Goal: Transaction & Acquisition: Purchase product/service

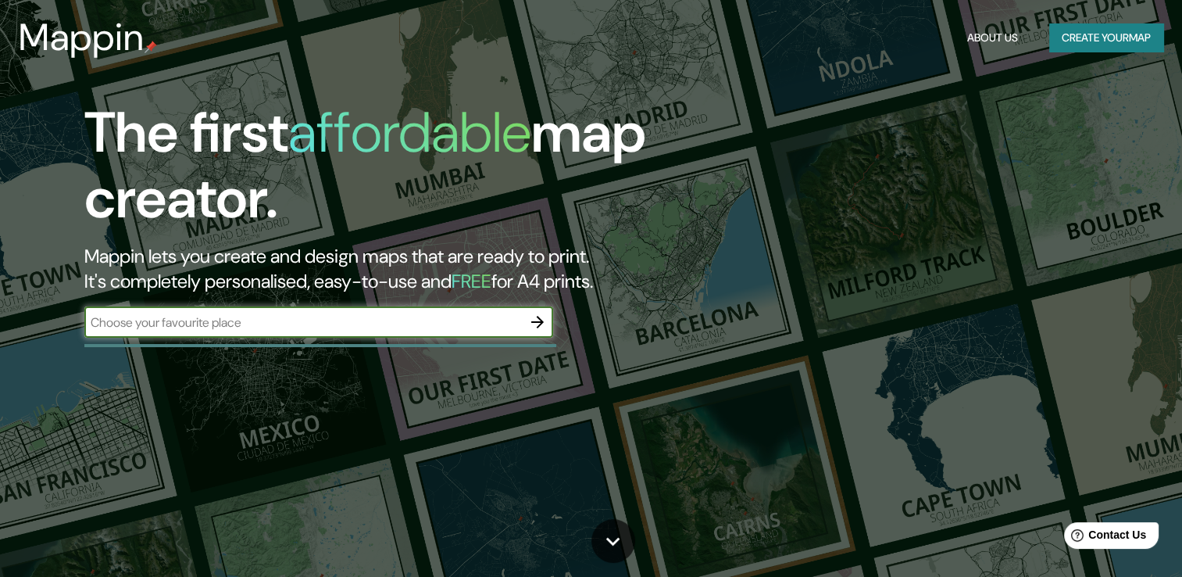
click at [434, 320] on input "text" at bounding box center [303, 322] width 438 height 18
type input "ef [US_STATE]"
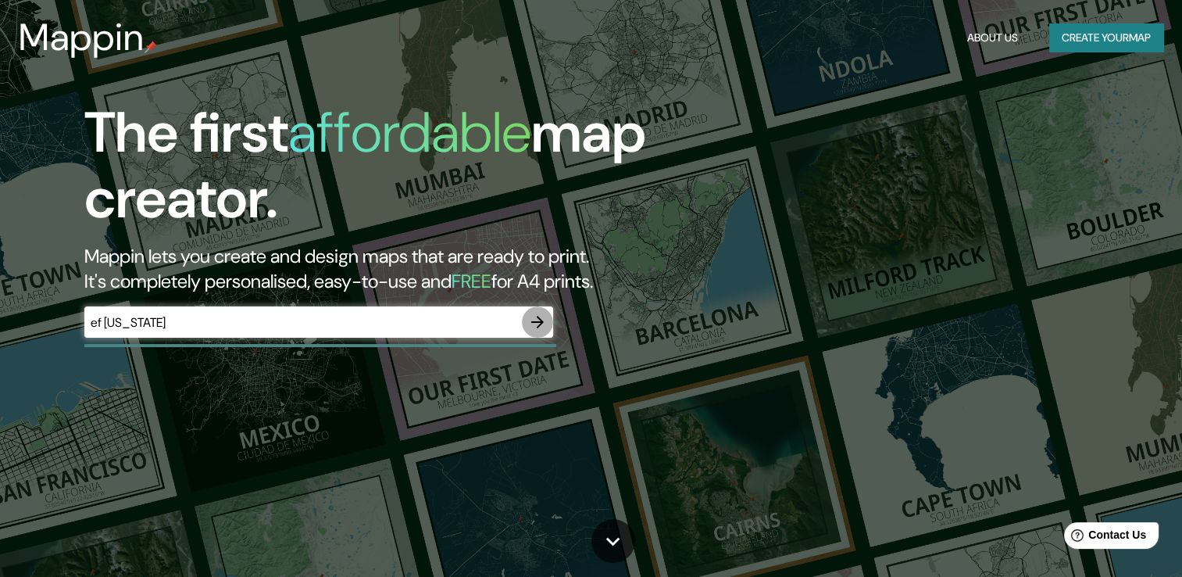
click at [536, 320] on icon "button" at bounding box center [537, 322] width 19 height 19
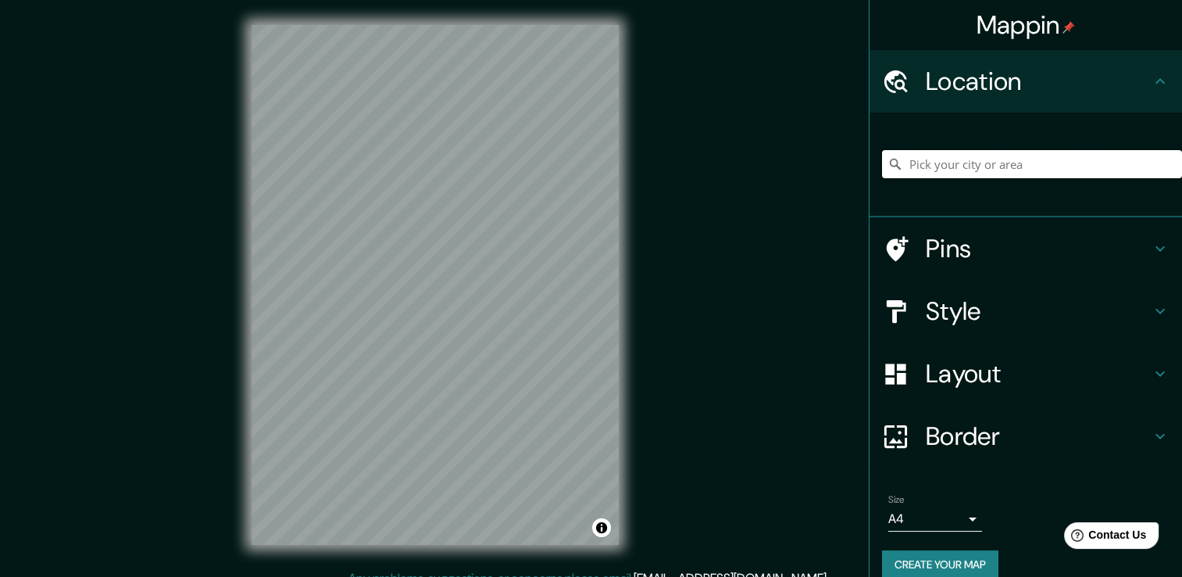
click at [943, 165] on input "Pick your city or area" at bounding box center [1032, 164] width 300 height 28
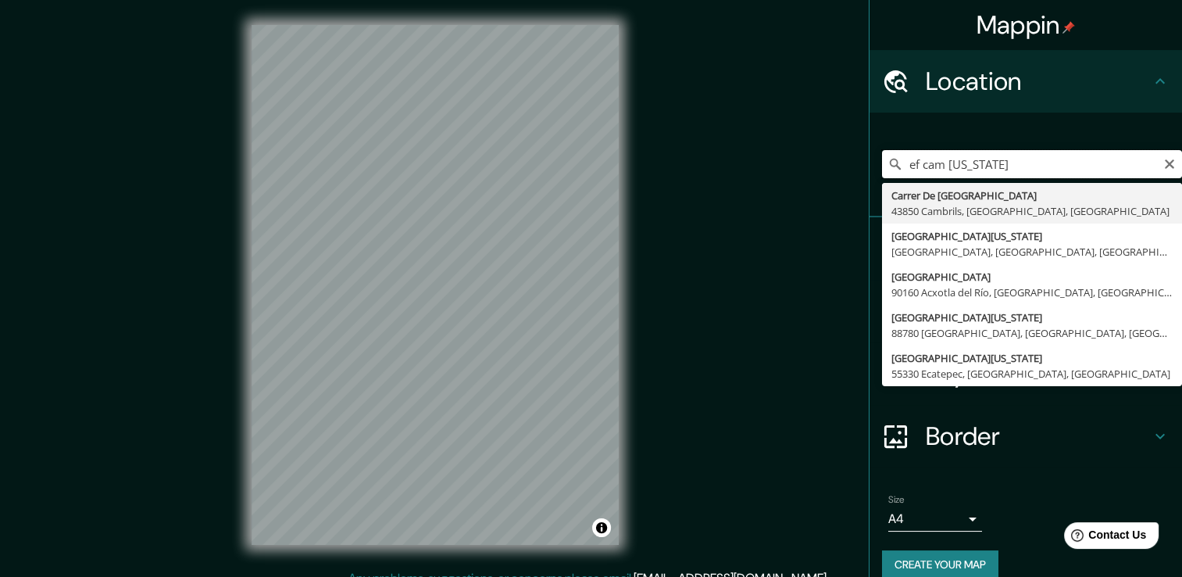
type input "ef cam [US_STATE]"
drag, startPoint x: 1000, startPoint y: 173, endPoint x: 870, endPoint y: 167, distance: 129.8
click at [882, 167] on input "ef cam [US_STATE]" at bounding box center [1032, 164] width 300 height 28
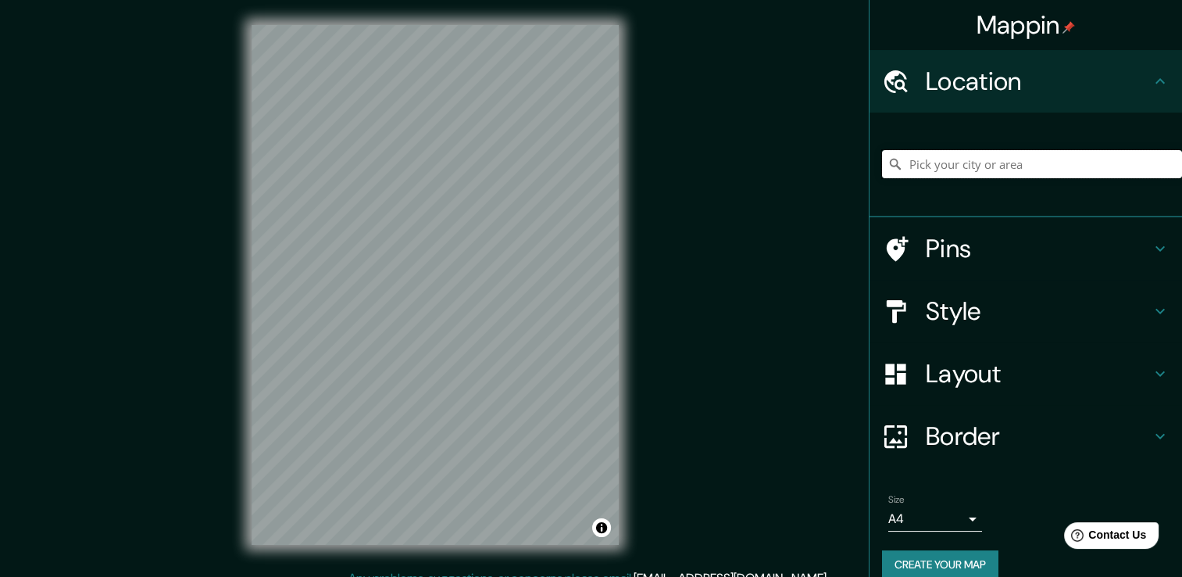
paste input "[STREET_ADDRESS]"
type input "[STREET_ADDRESS]"
